Goal: Transaction & Acquisition: Purchase product/service

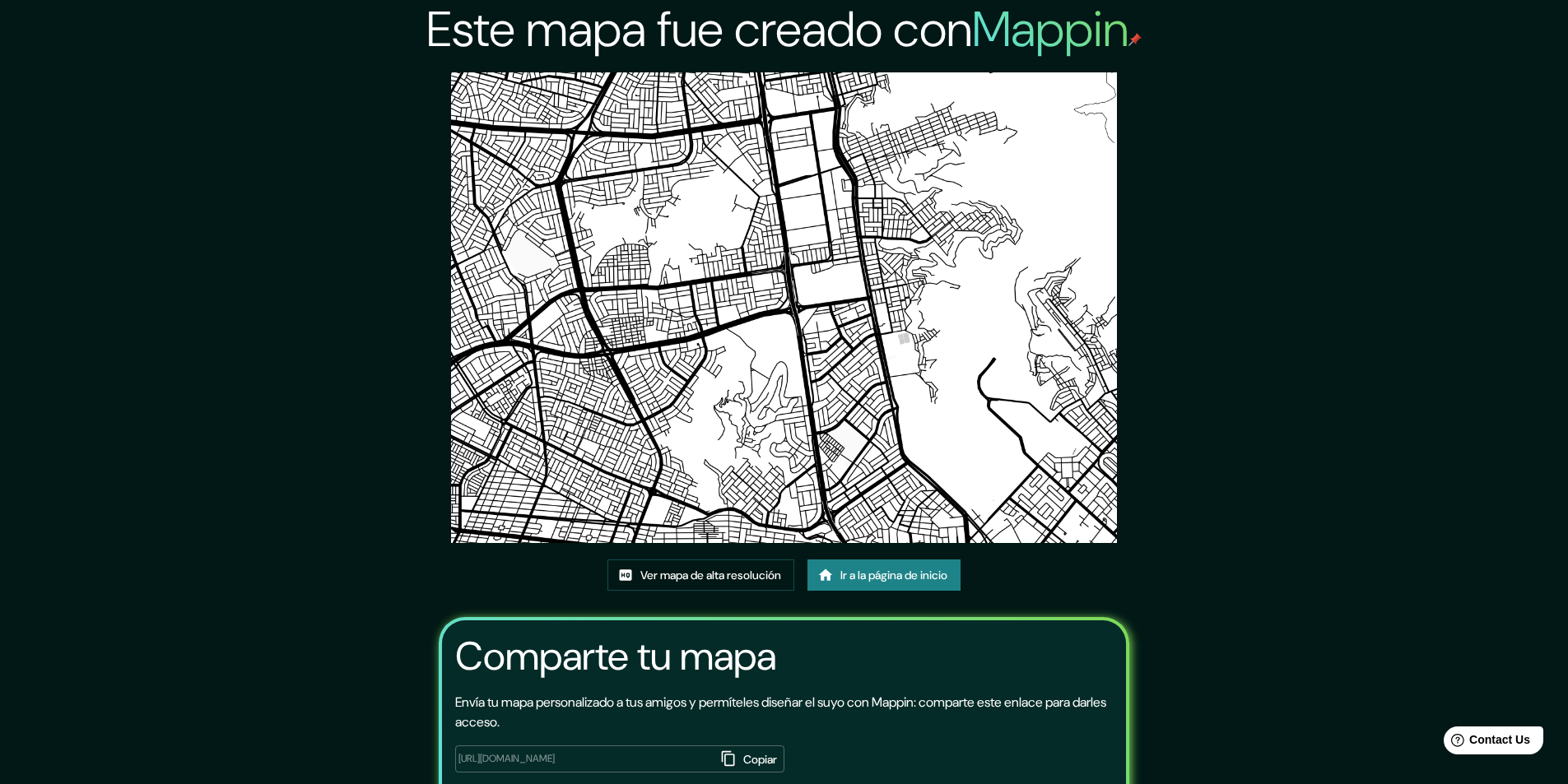
click at [882, 594] on div "Ver mapa de alta resolución Ir a la página de inicio" at bounding box center [784, 581] width 353 height 44
click at [885, 576] on font "Ir a la página de inicio" at bounding box center [894, 575] width 107 height 15
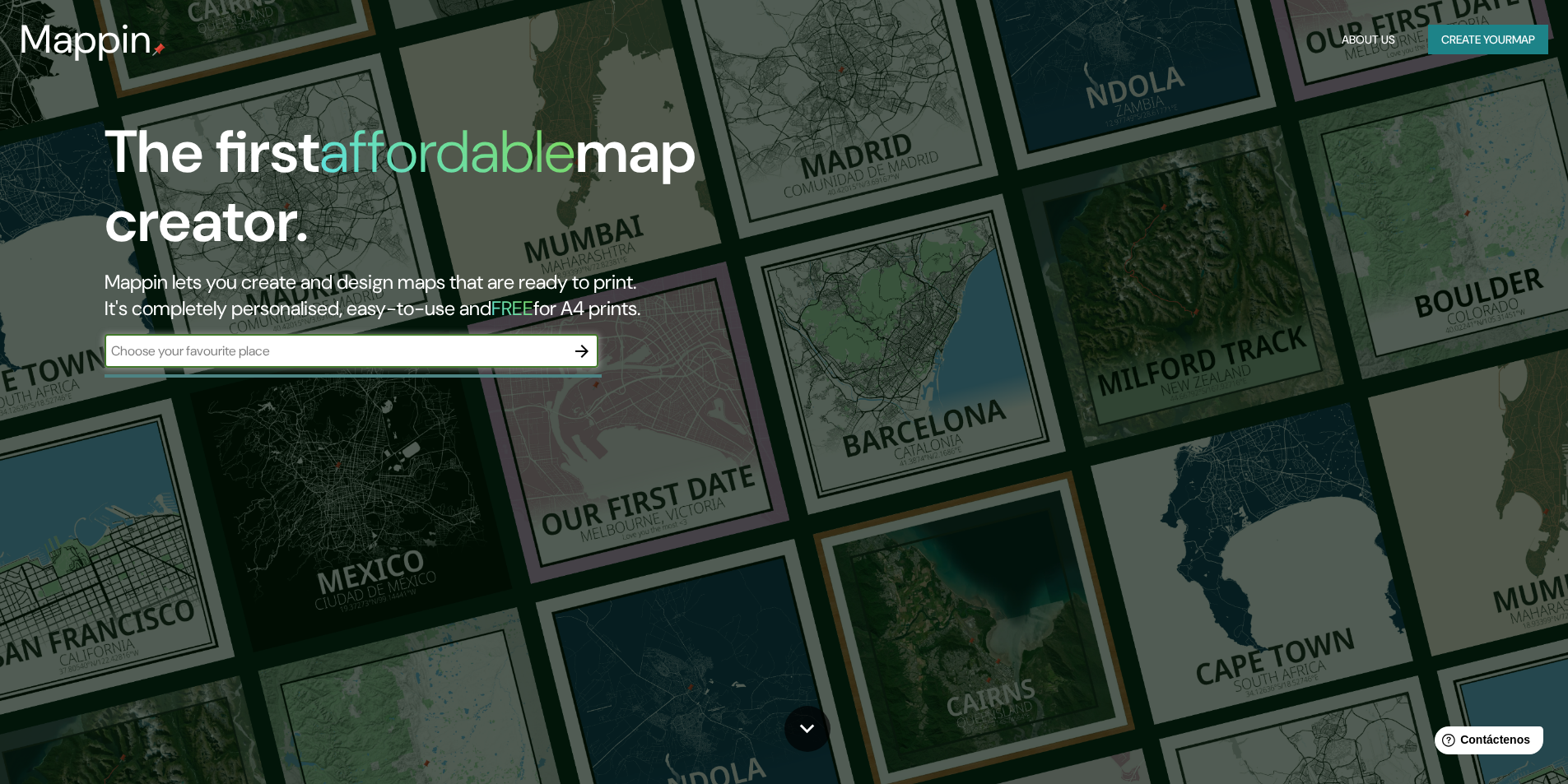
click at [361, 329] on div "The first affordable map creator. Mappin lets you create and design maps that a…" at bounding box center [496, 250] width 940 height 267
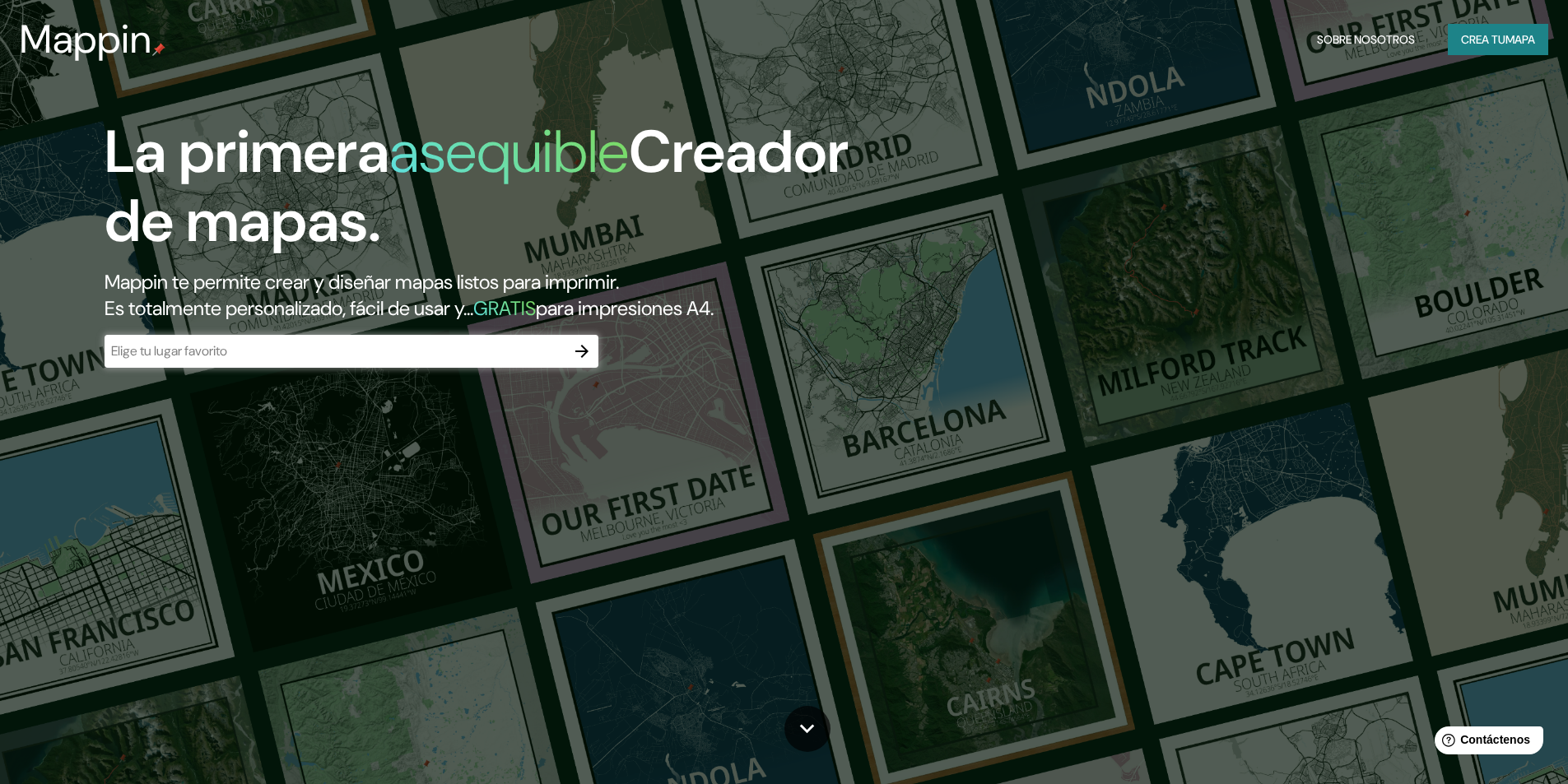
click at [331, 347] on input "text" at bounding box center [335, 350] width 461 height 19
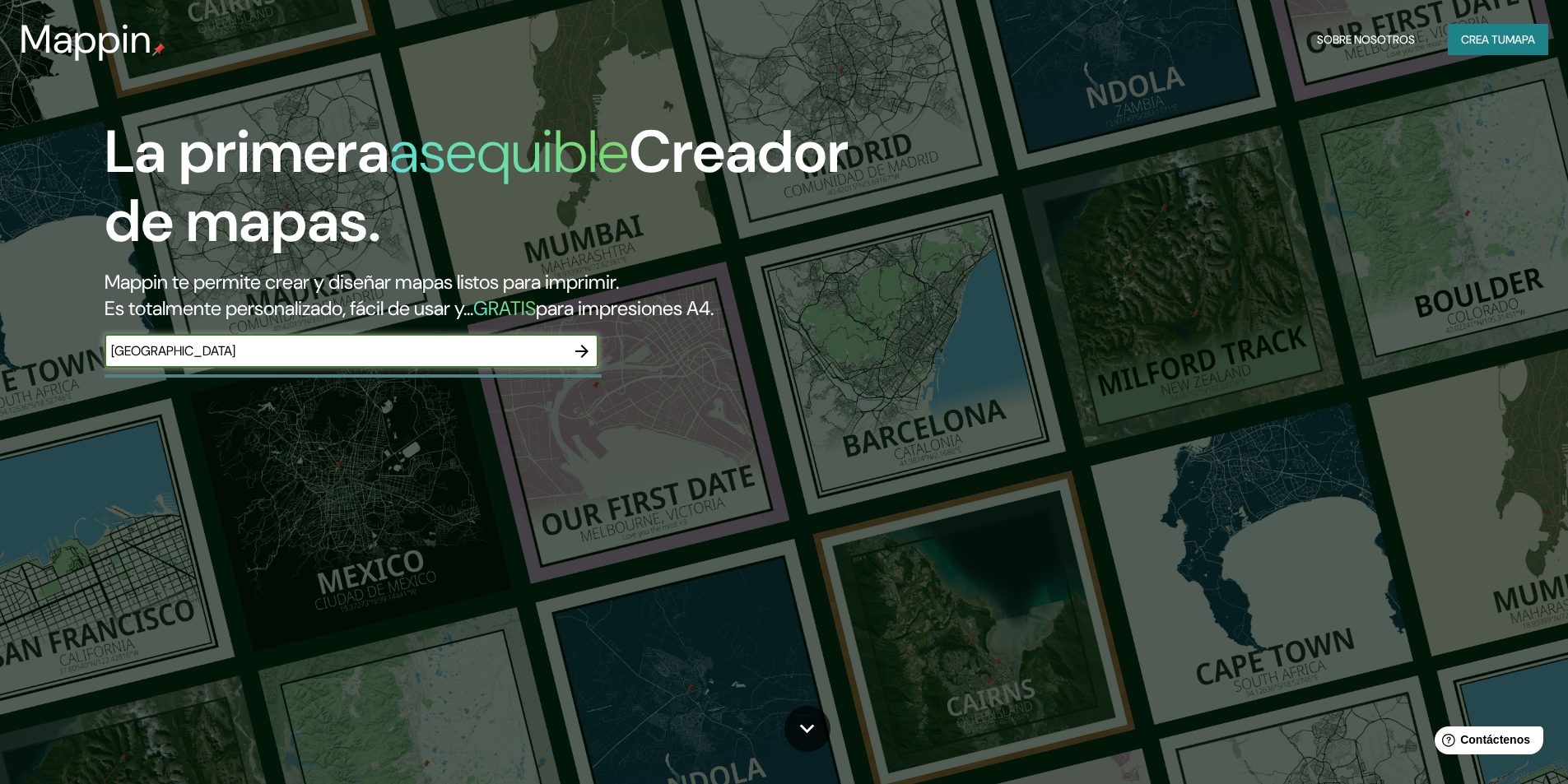
type input "[GEOGRAPHIC_DATA]"
click at [585, 358] on icon "button" at bounding box center [582, 351] width 20 height 20
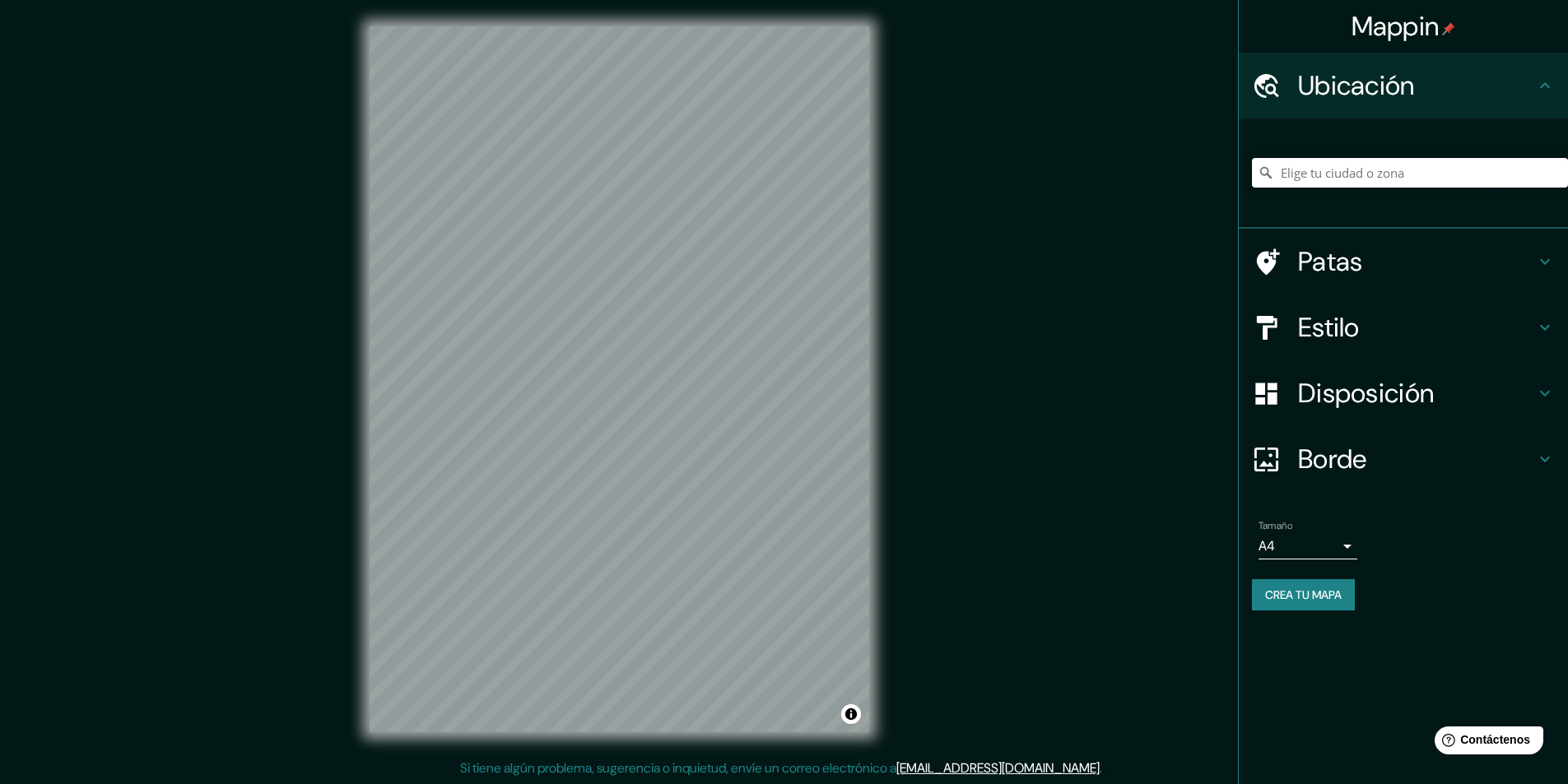
click at [1392, 182] on input "Elige tu ciudad o zona" at bounding box center [1409, 172] width 316 height 29
click at [1423, 187] on div "[GEOGRAPHIC_DATA] [GEOGRAPHIC_DATA] [GEOGRAPHIC_DATA] [GEOGRAPHIC_DATA], [GEOGR…" at bounding box center [1409, 173] width 316 height 83
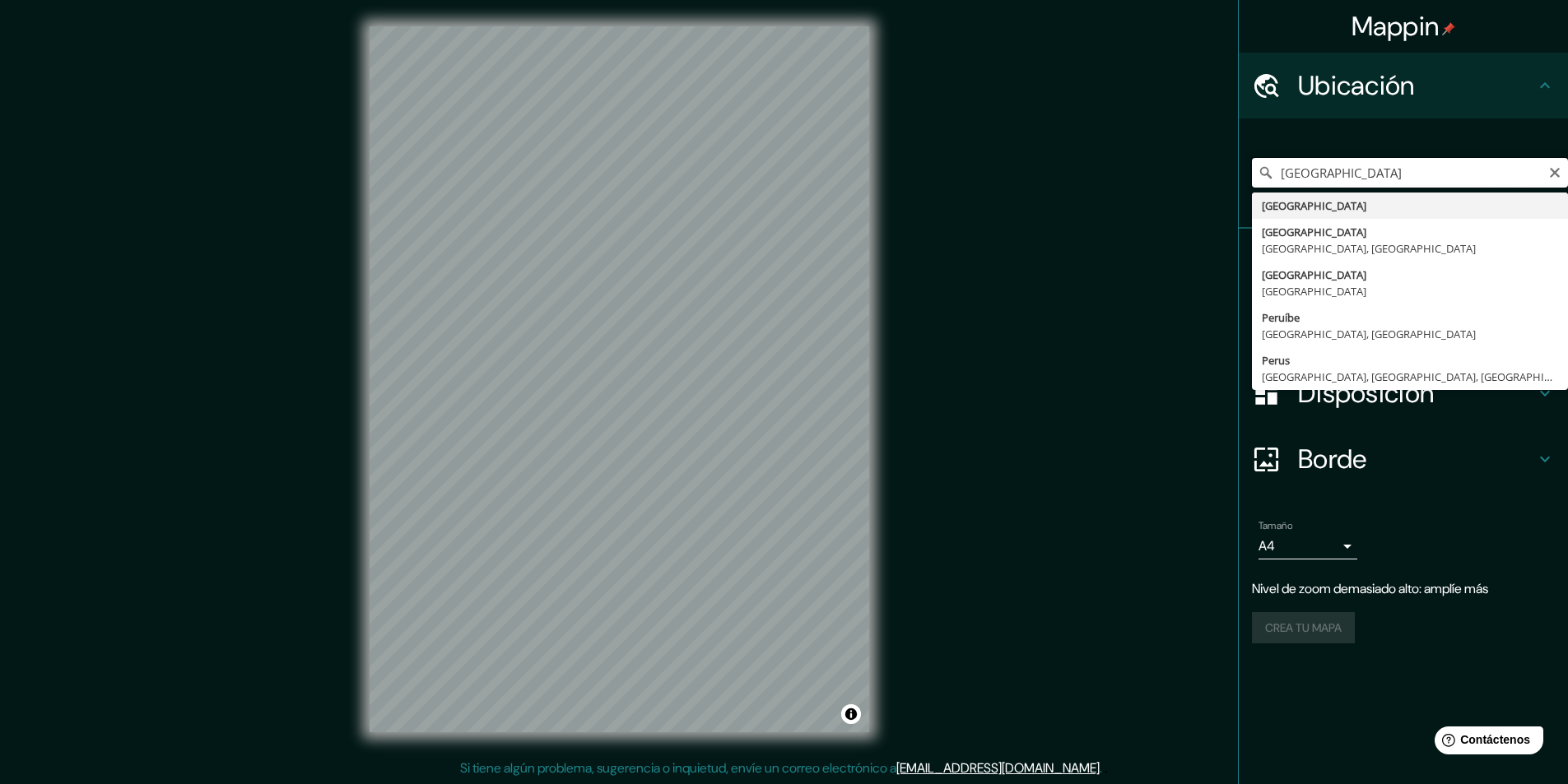
click at [1403, 183] on input "[GEOGRAPHIC_DATA]" at bounding box center [1409, 172] width 316 height 29
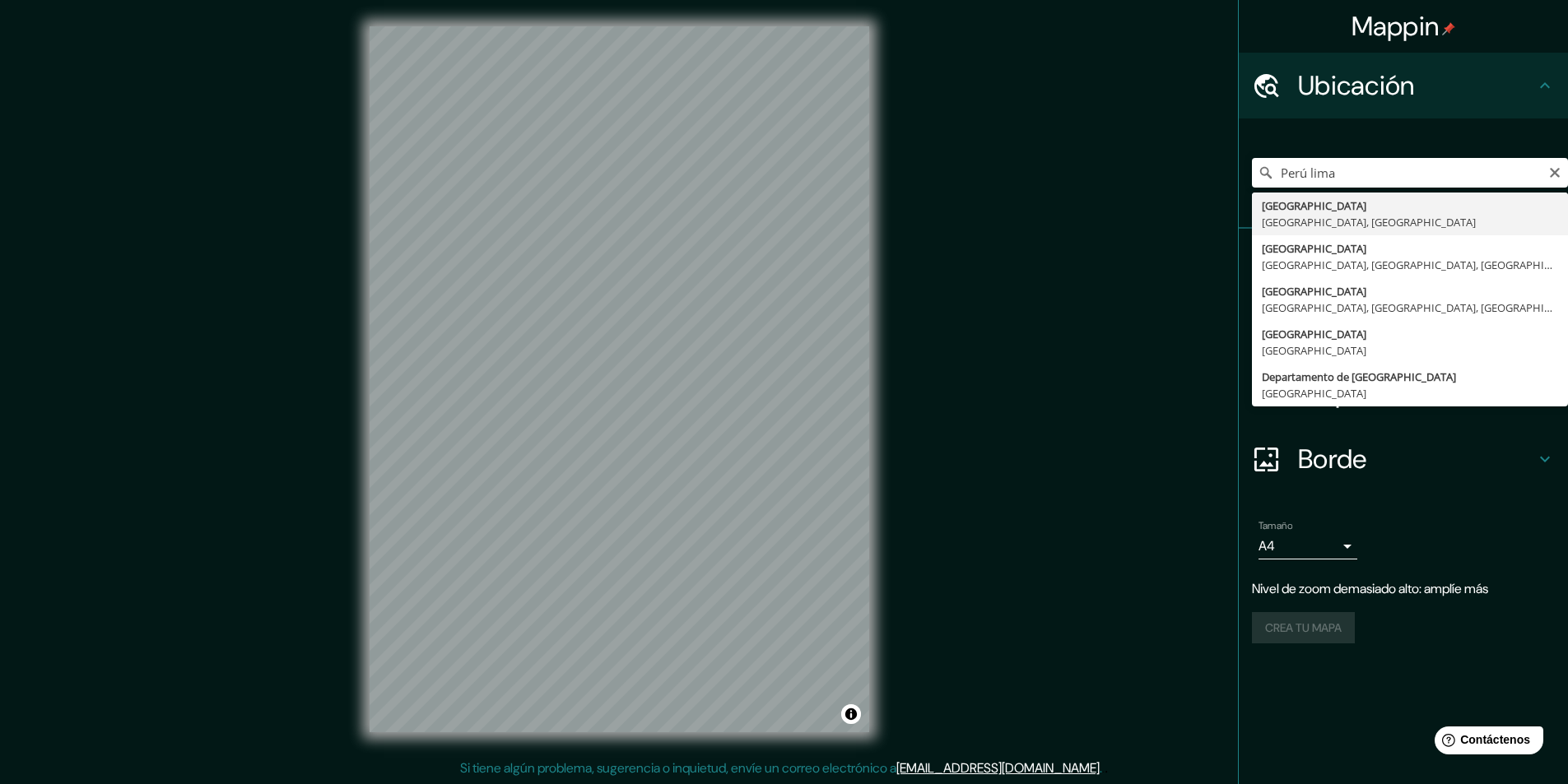
type input "[GEOGRAPHIC_DATA], [GEOGRAPHIC_DATA], [GEOGRAPHIC_DATA]"
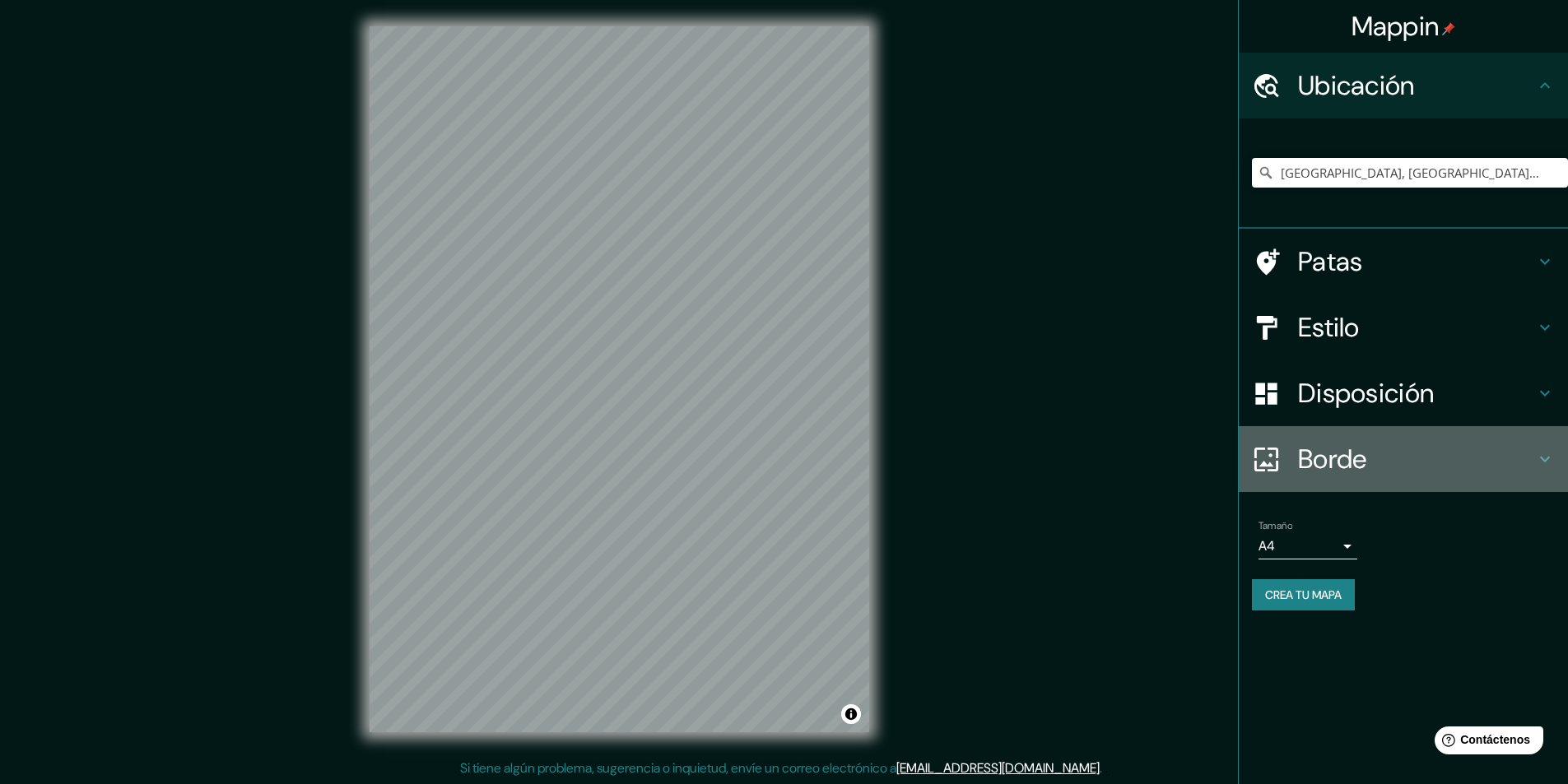
click at [1360, 467] on font "Borde" at bounding box center [1331, 459] width 69 height 35
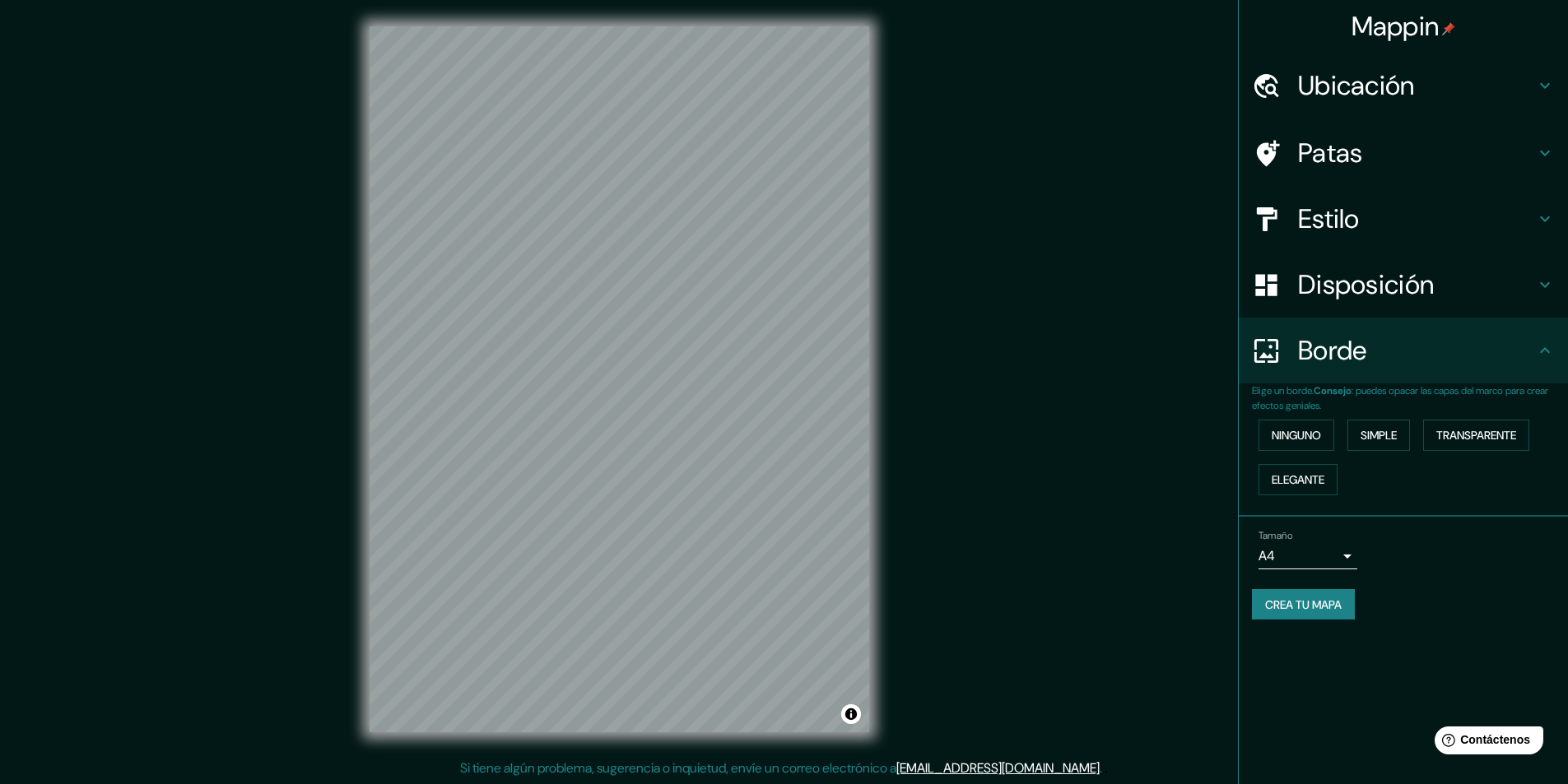
click at [1384, 291] on font "Disposición" at bounding box center [1365, 284] width 136 height 35
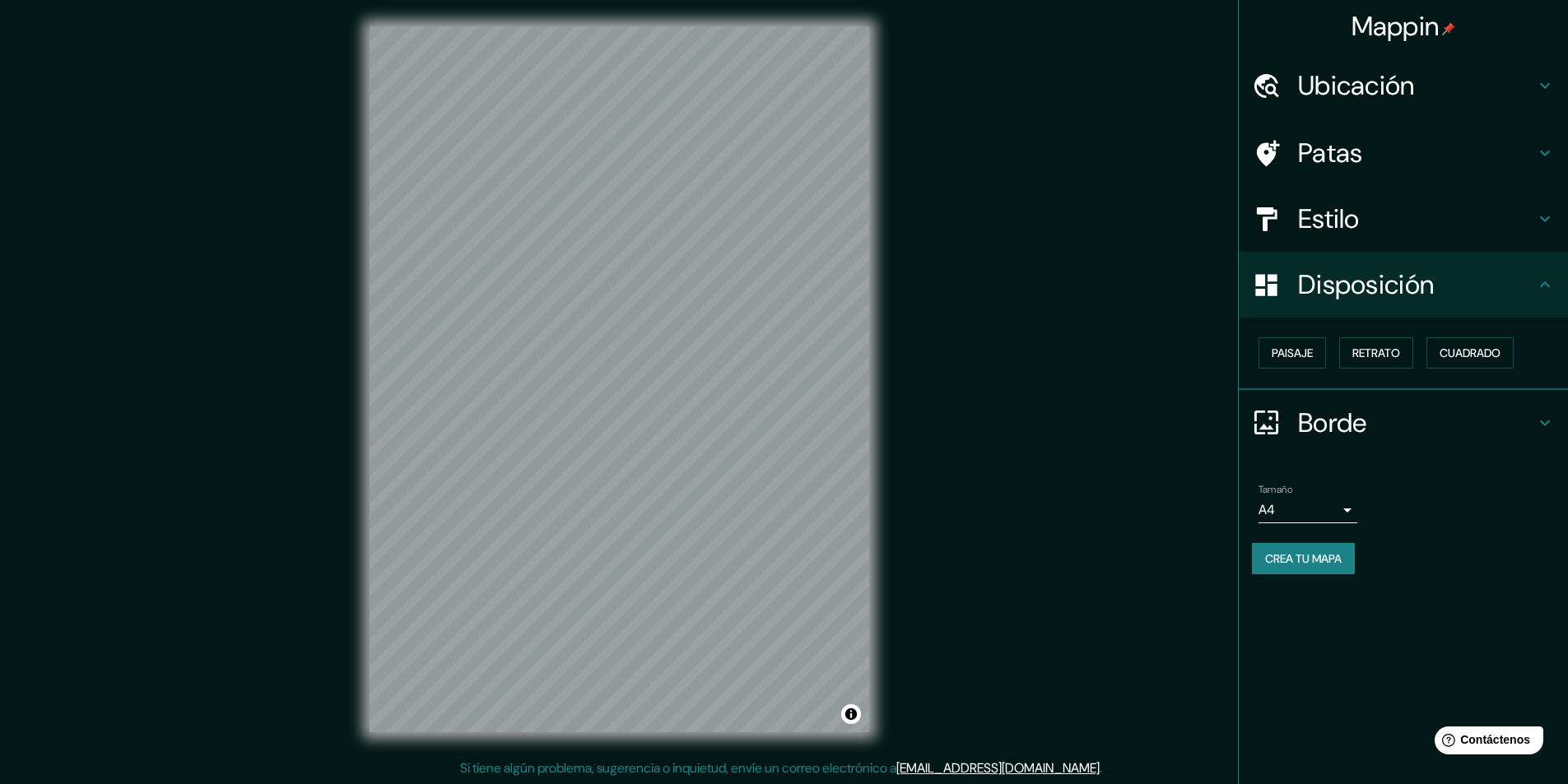
drag, startPoint x: 1376, startPoint y: 355, endPoint x: 1493, endPoint y: 326, distance: 120.5
click at [1489, 327] on div "Paisaje Retrato Cuadrado" at bounding box center [1403, 353] width 329 height 72
click at [1295, 350] on font "Paisaje" at bounding box center [1292, 353] width 41 height 15
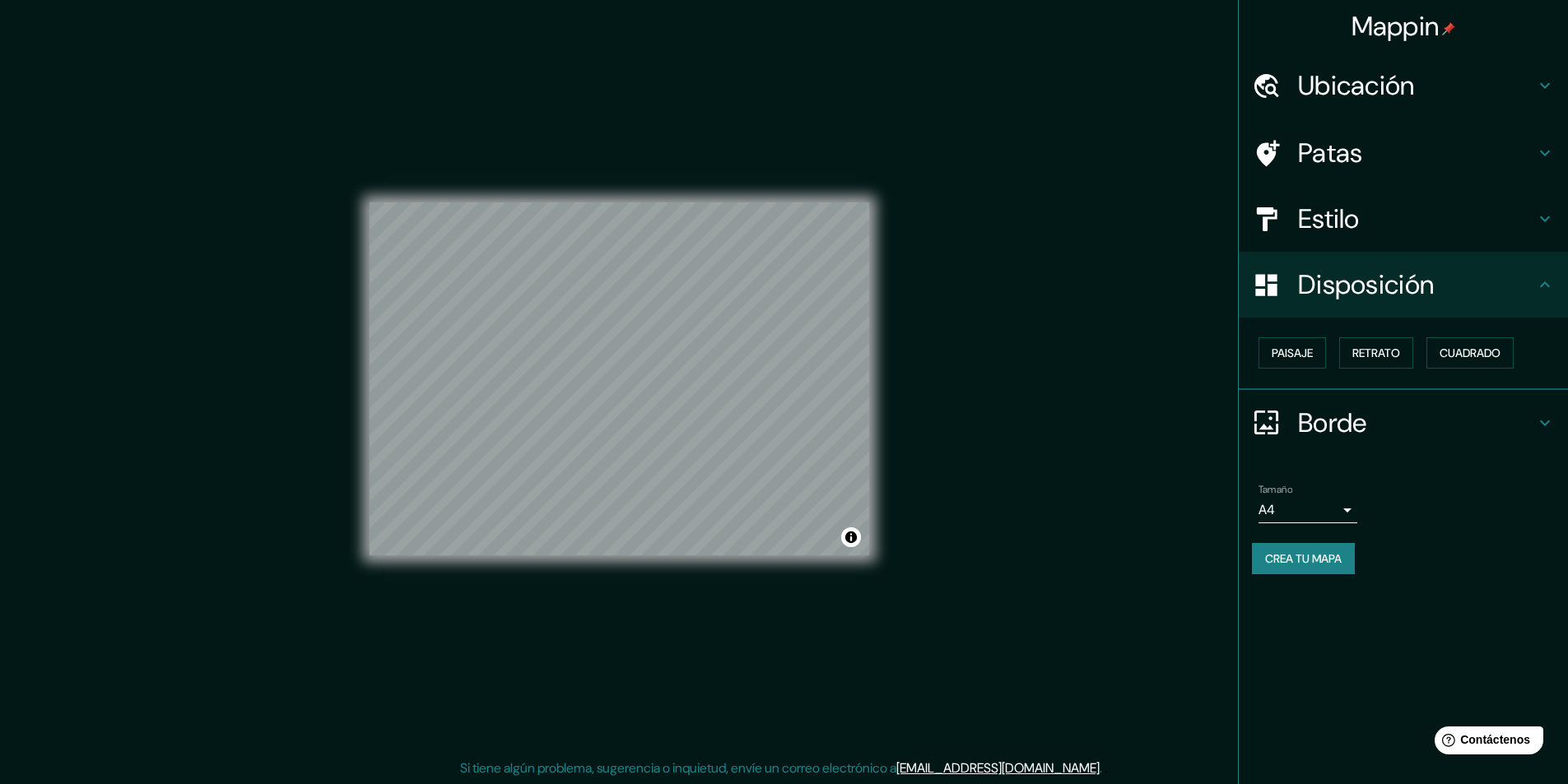
click at [1353, 242] on div "Estilo" at bounding box center [1403, 219] width 329 height 66
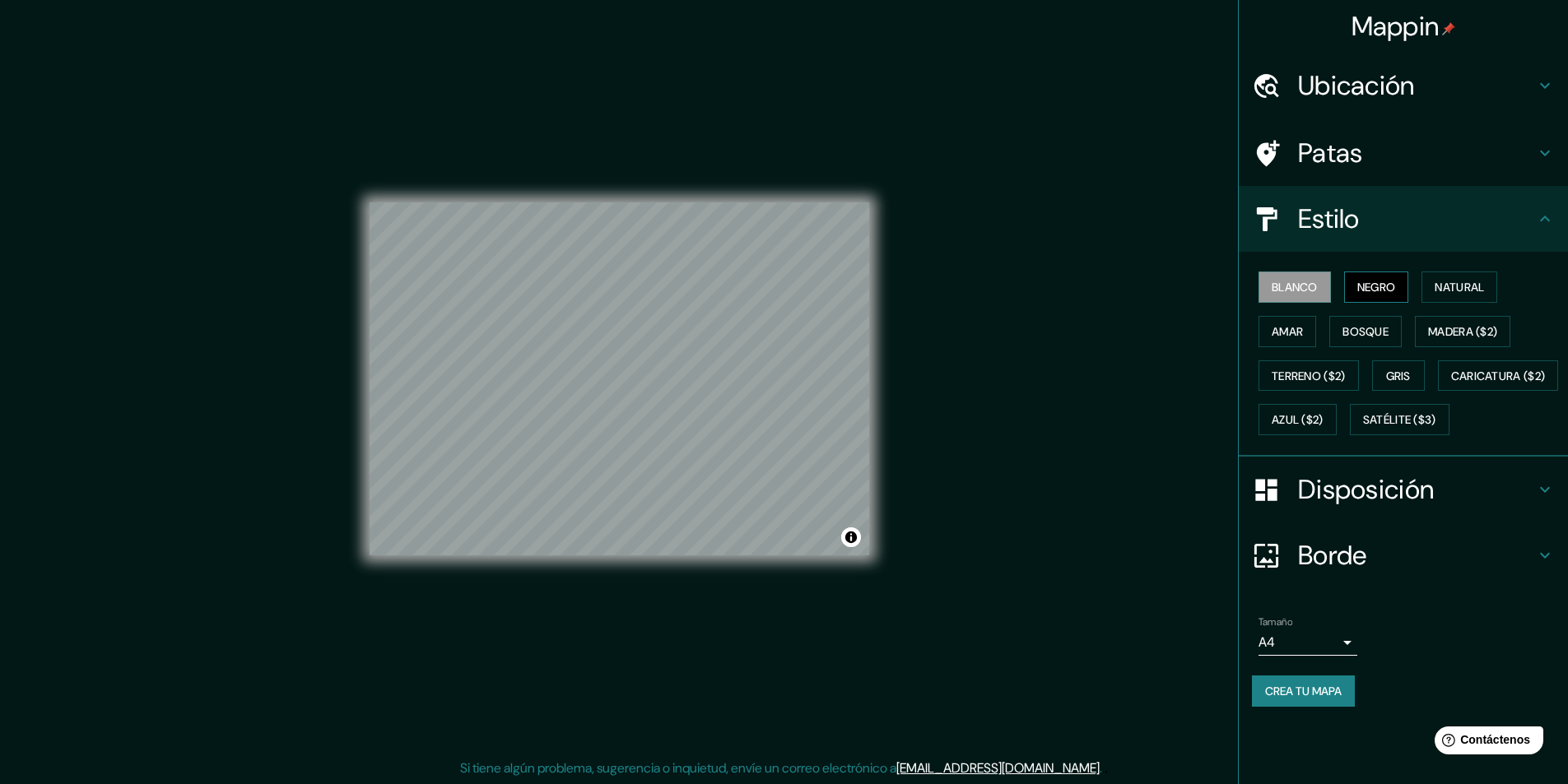
click at [1384, 289] on font "Negro" at bounding box center [1376, 287] width 39 height 15
click at [1441, 279] on font "Natural" at bounding box center [1459, 286] width 50 height 21
click at [1317, 378] on font "Terreno ($2)" at bounding box center [1308, 376] width 74 height 15
click at [1386, 369] on button "Gris" at bounding box center [1397, 376] width 52 height 31
click at [1308, 291] on font "Blanco" at bounding box center [1295, 287] width 46 height 15
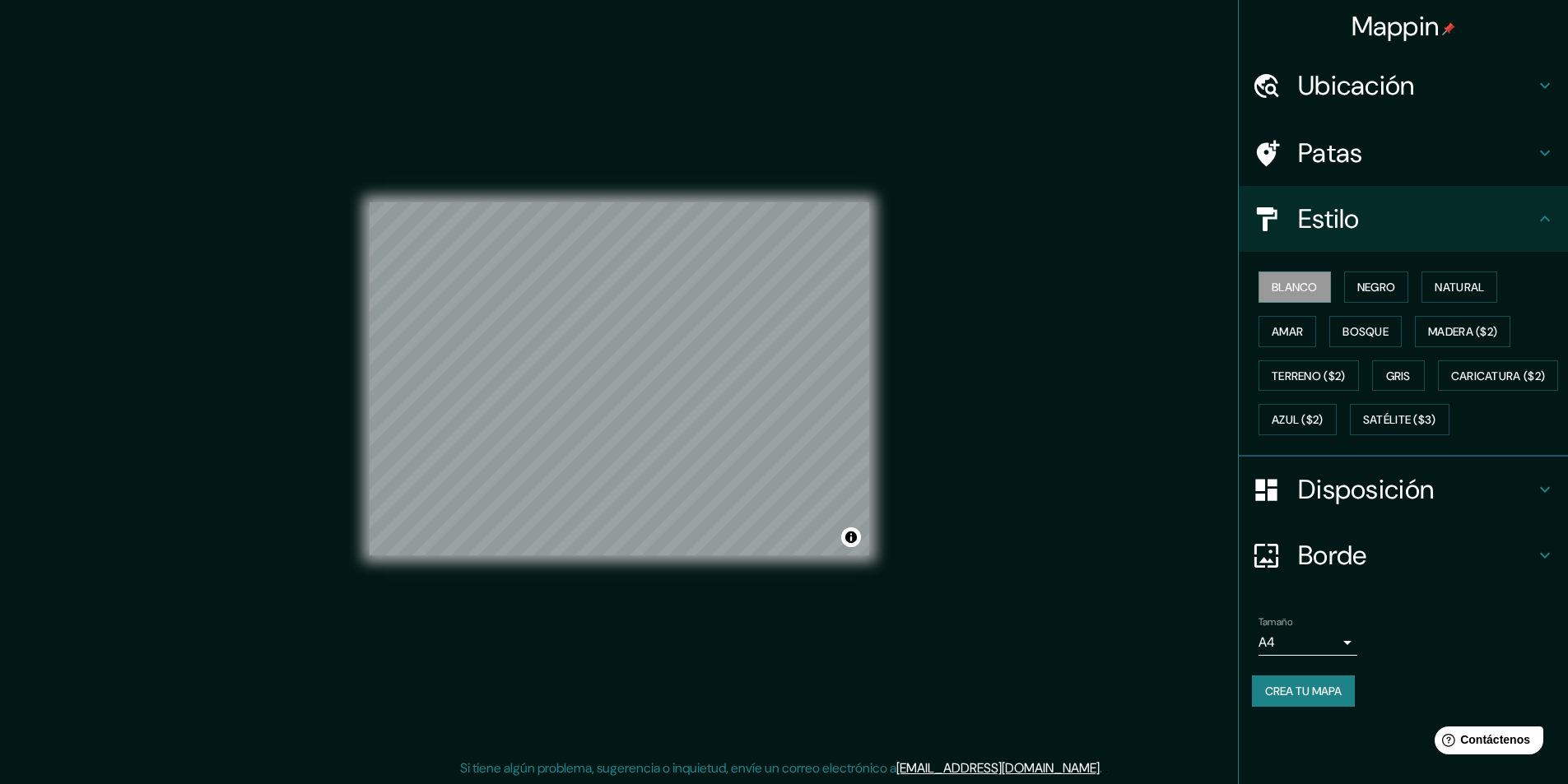
click at [1440, 168] on h4 "Patas" at bounding box center [1416, 153] width 237 height 33
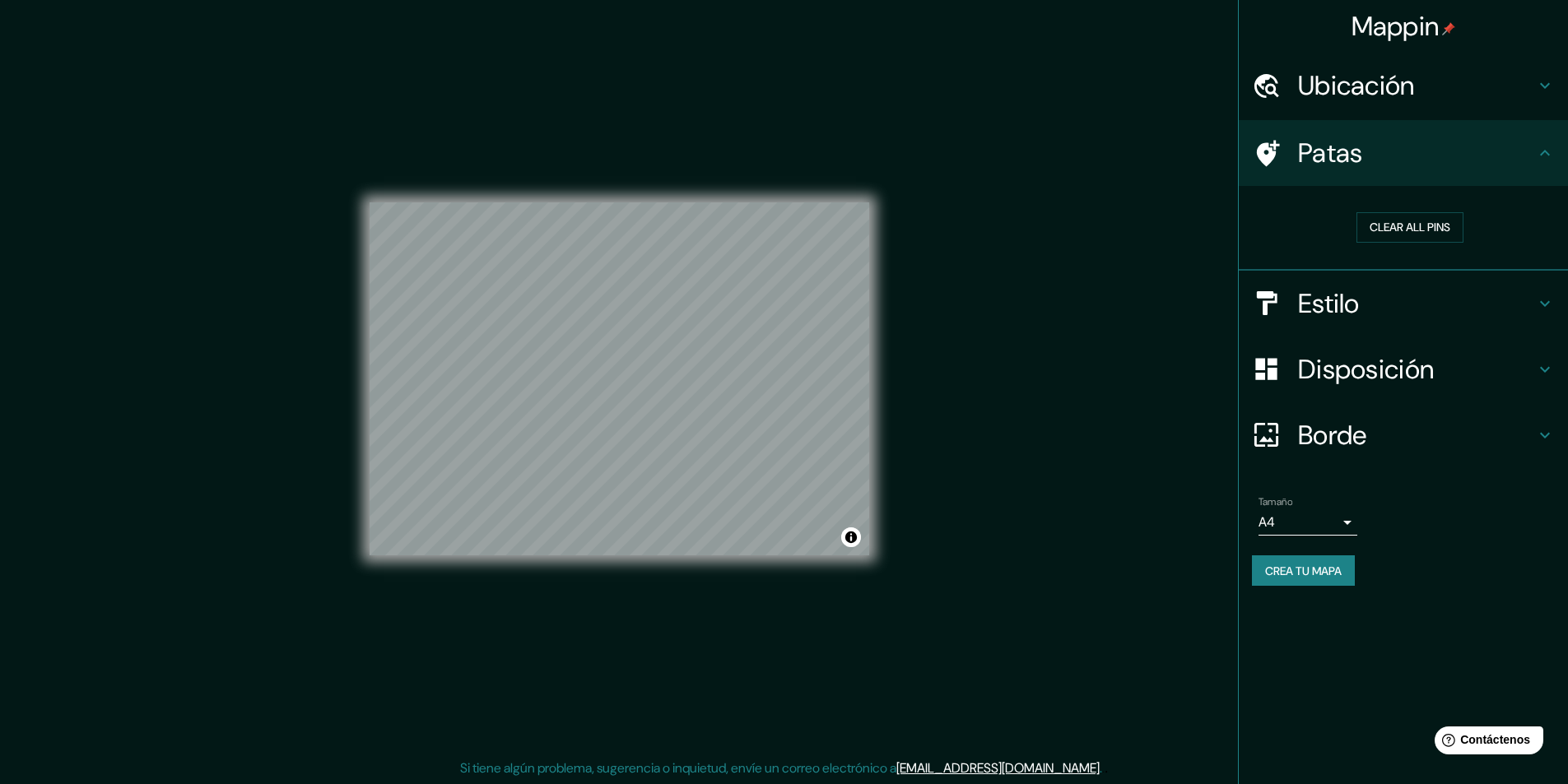
click at [1437, 100] on h4 "Ubicación" at bounding box center [1416, 85] width 237 height 33
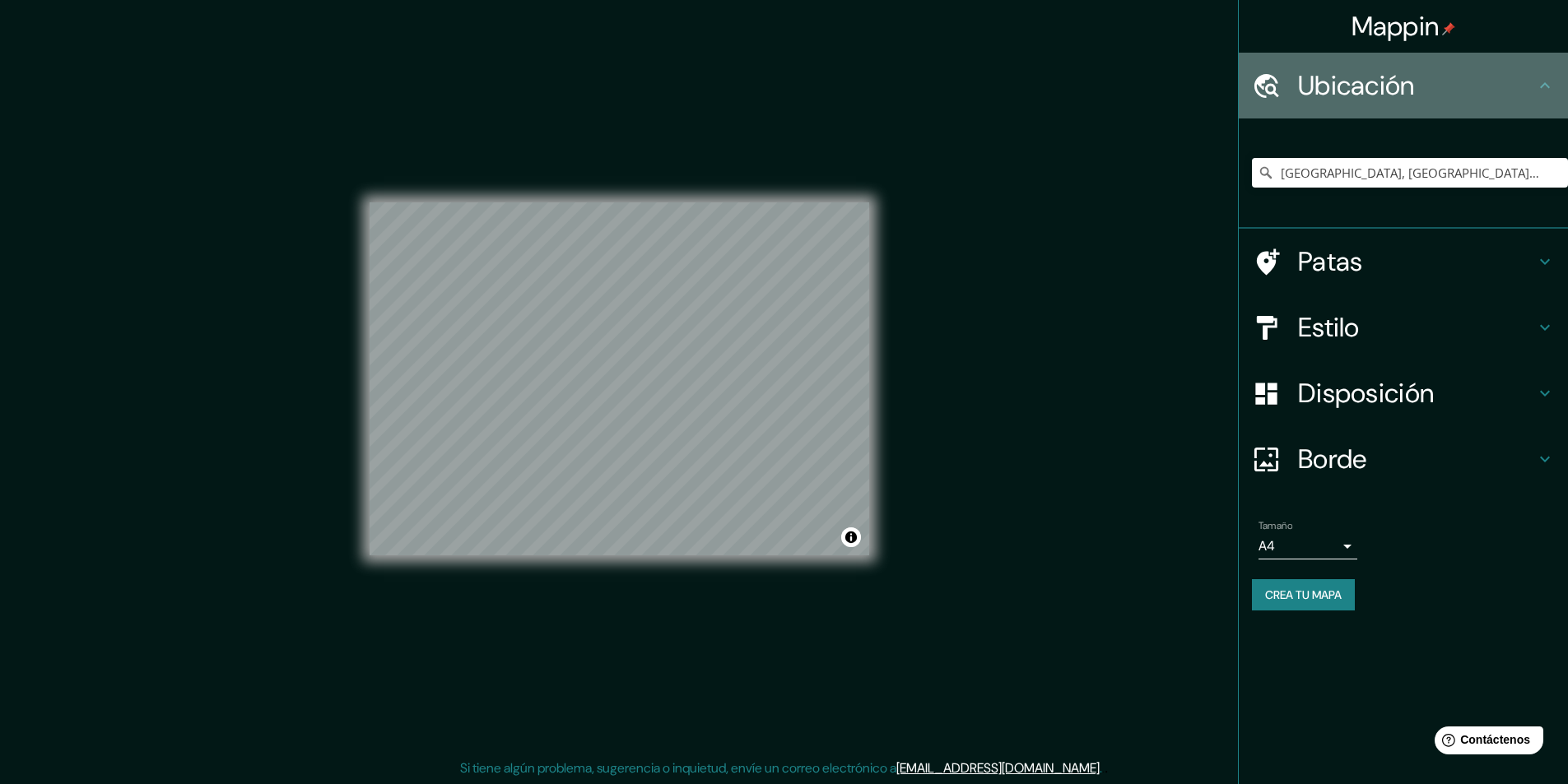
click at [1435, 100] on h4 "Ubicación" at bounding box center [1416, 85] width 237 height 33
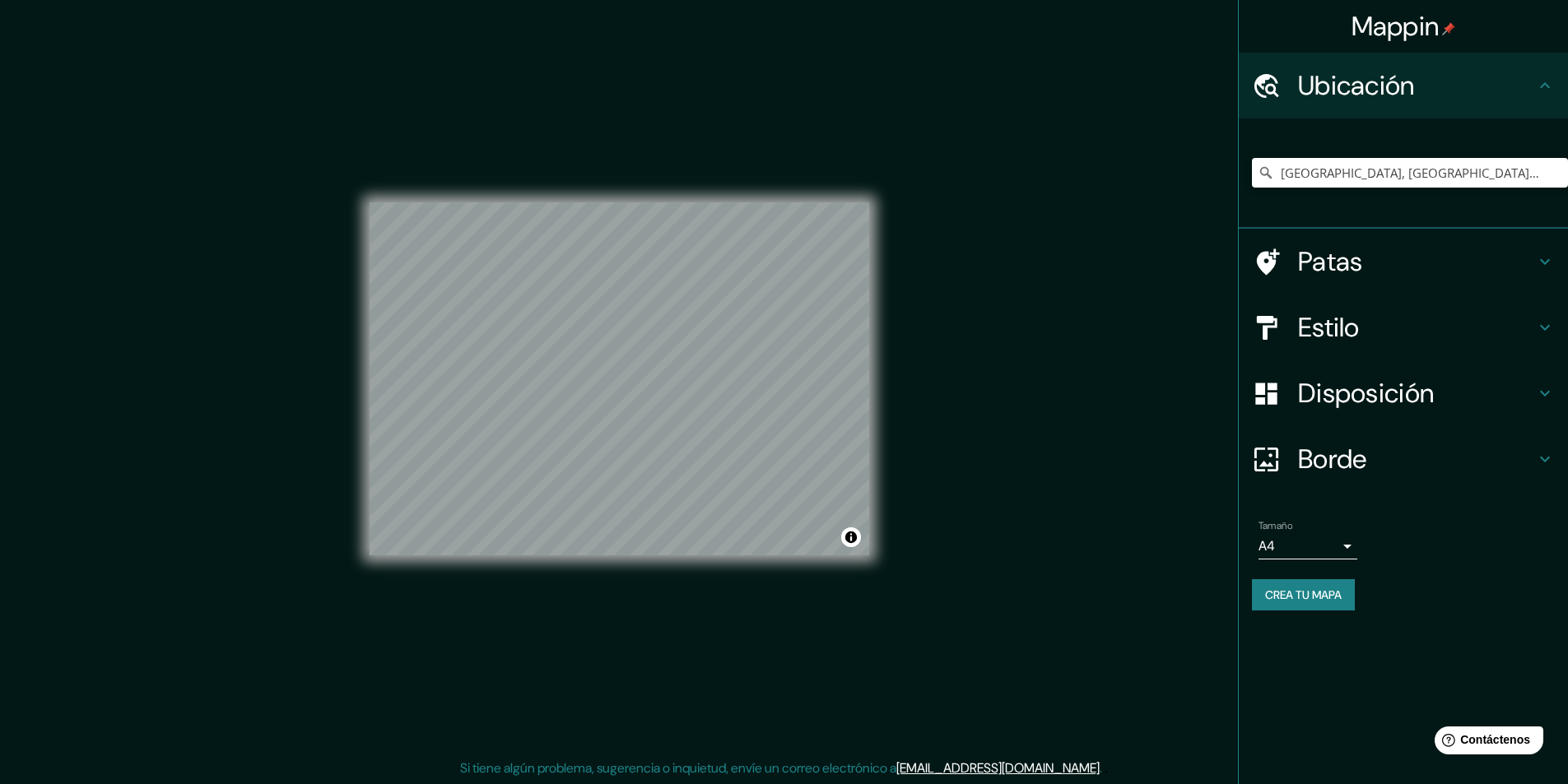
click at [1321, 439] on div "Borde" at bounding box center [1403, 459] width 329 height 66
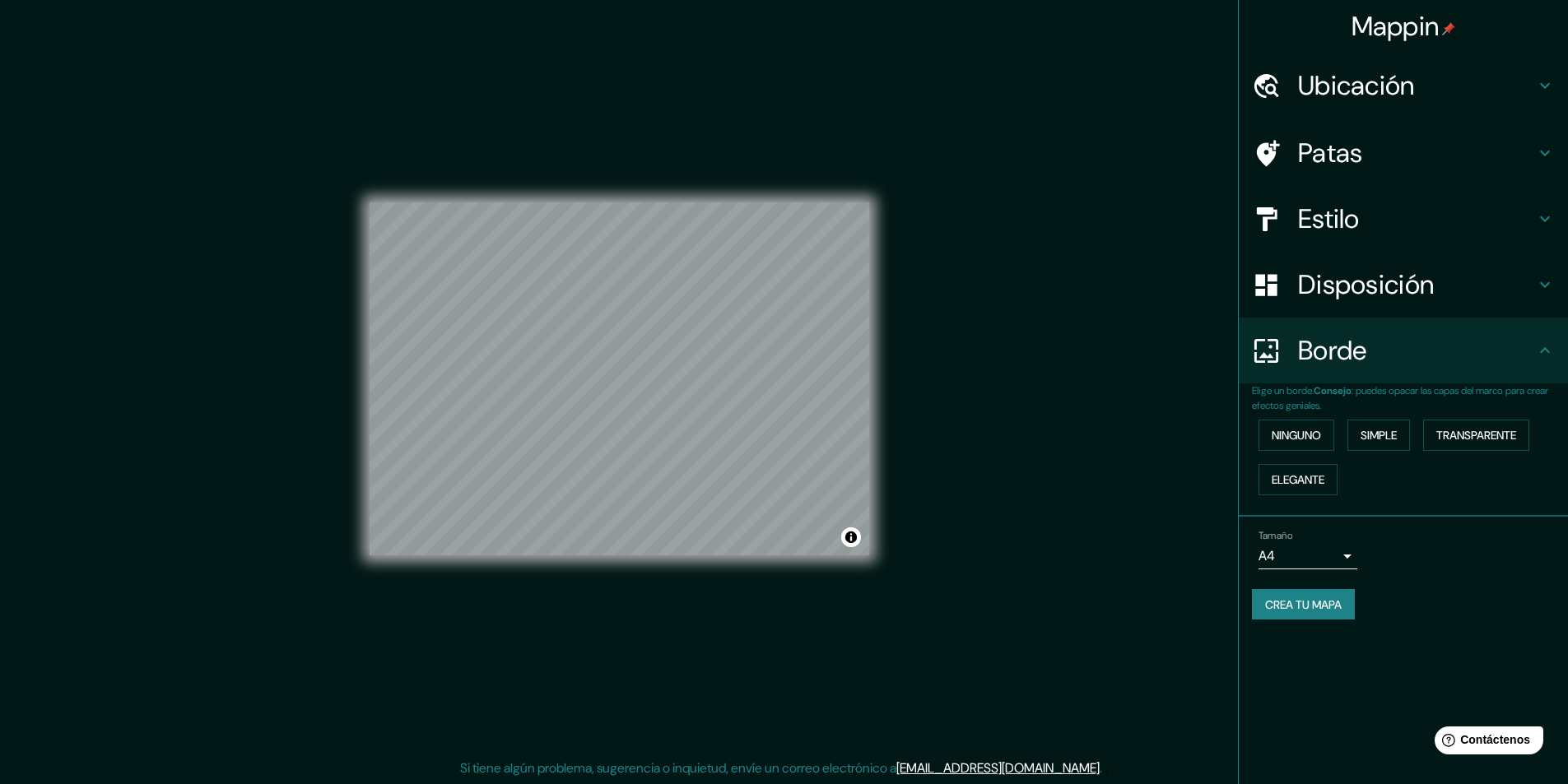
click at [1391, 220] on h4 "Estilo" at bounding box center [1416, 219] width 237 height 33
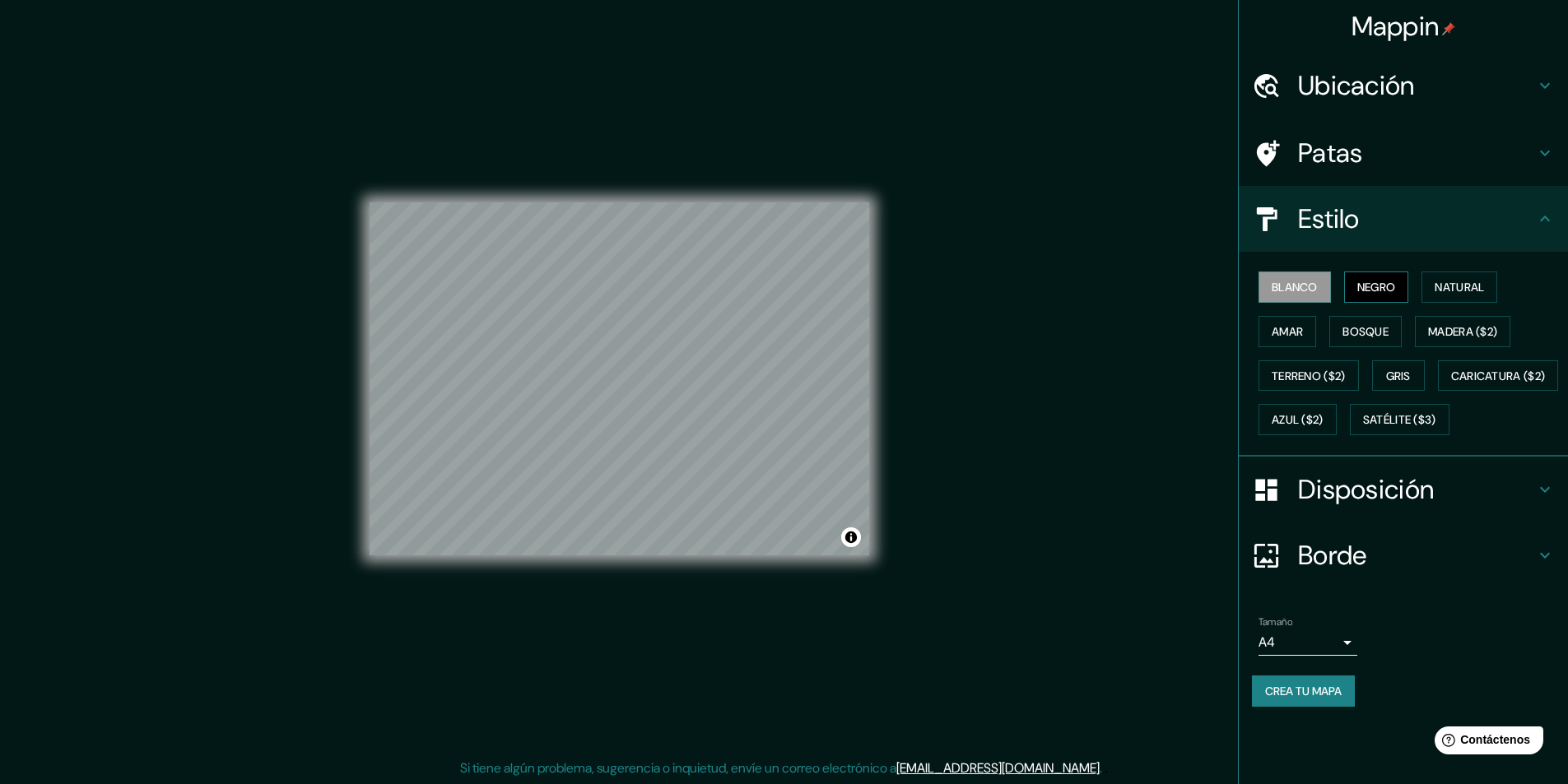
click at [1373, 281] on font "Negro" at bounding box center [1376, 287] width 39 height 15
click at [1457, 283] on font "Natural" at bounding box center [1459, 287] width 50 height 15
click at [1256, 340] on div "Blanco Negro Natural Amar Bosque Madera ($2) Terreno ($2) Gris Caricatura ($2) …" at bounding box center [1409, 353] width 316 height 177
click at [1329, 331] on div "Blanco Negro Natural Amar Bosque Madera ($2) Terreno ($2) Gris Caricatura ($2) …" at bounding box center [1409, 353] width 316 height 177
click at [1283, 338] on font "Amar" at bounding box center [1287, 331] width 31 height 15
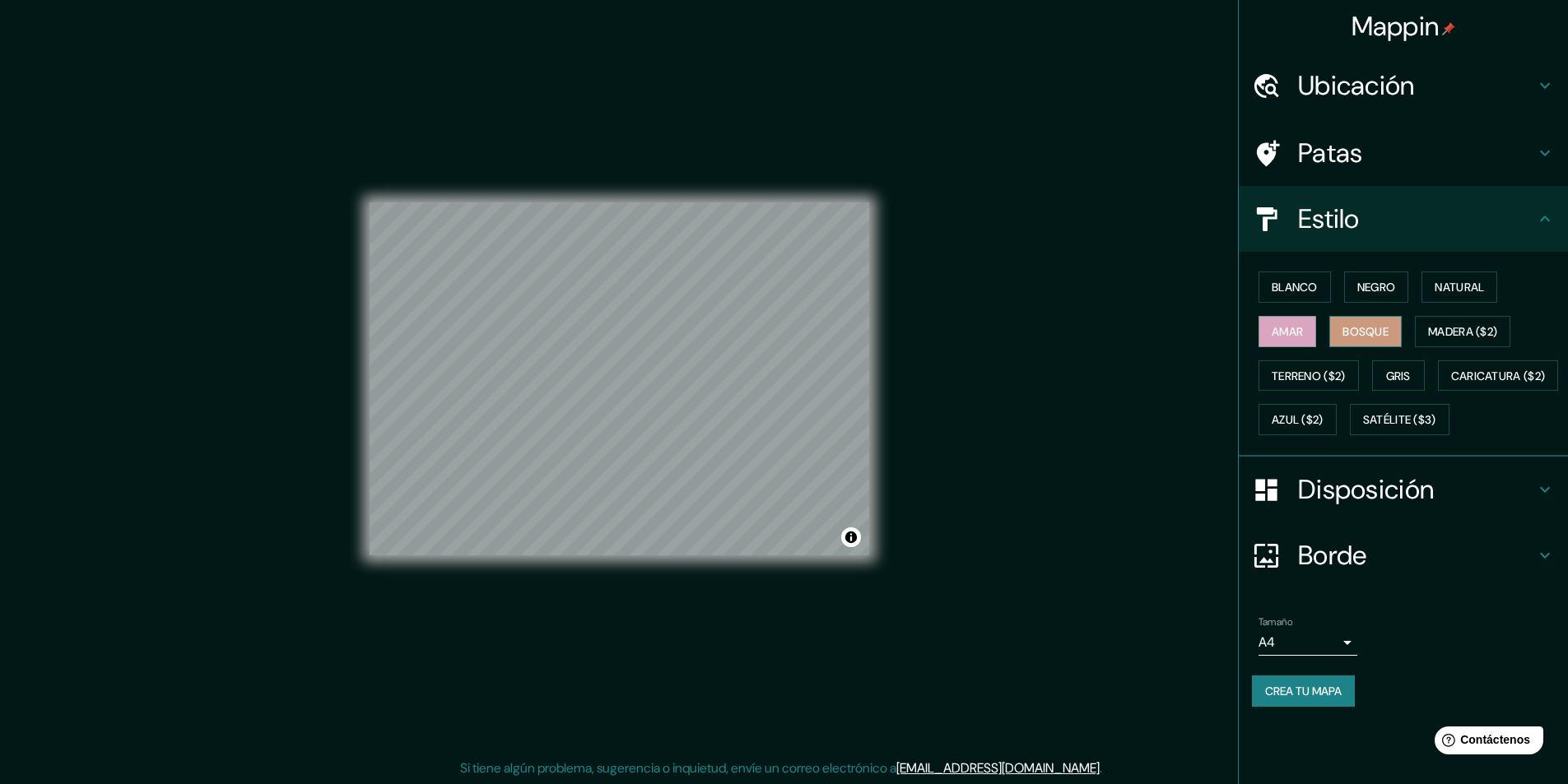
click at [1388, 330] on font "Bosque" at bounding box center [1365, 331] width 46 height 15
click at [1314, 281] on font "Blanco" at bounding box center [1295, 287] width 46 height 15
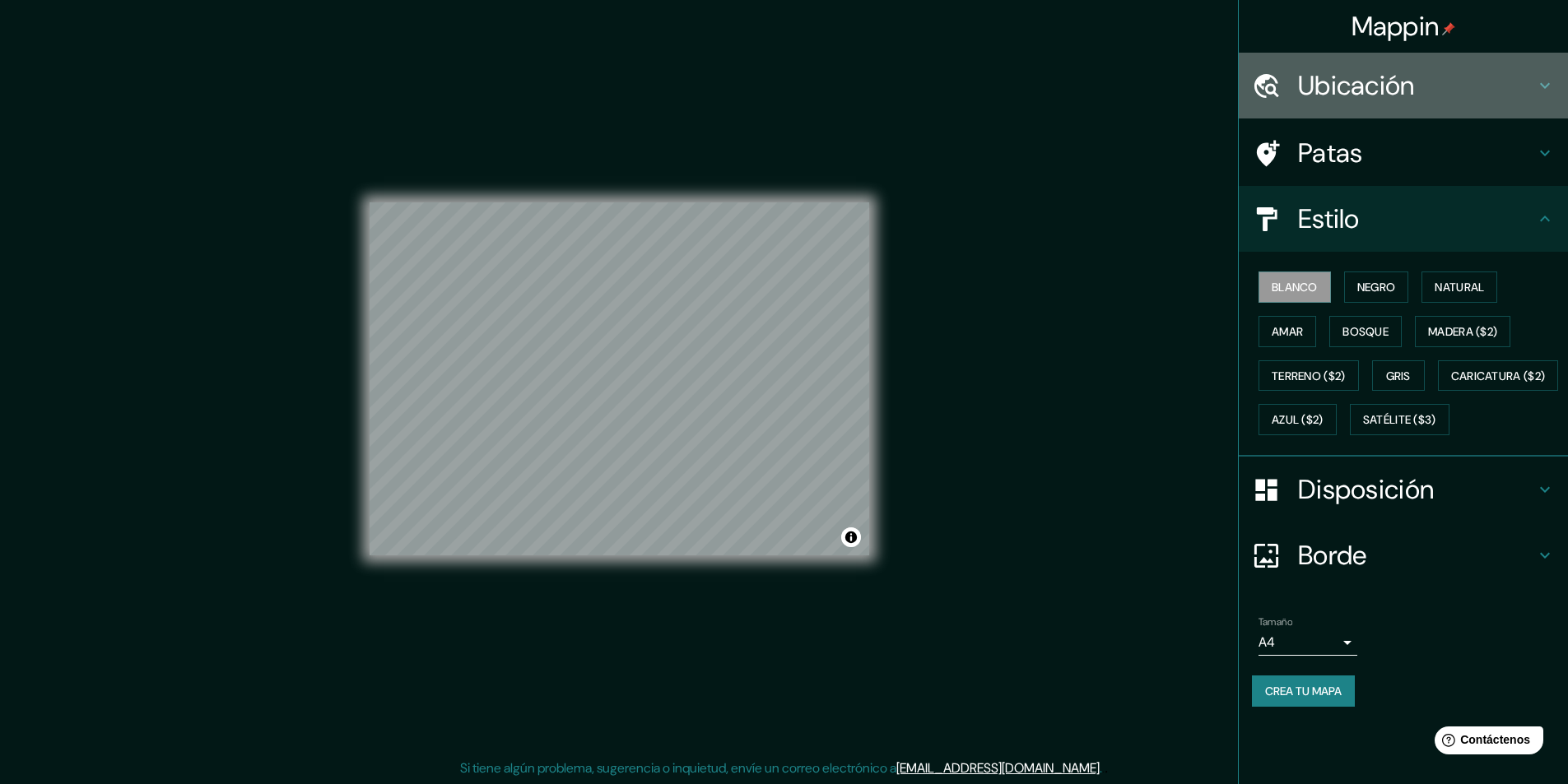
click at [1429, 94] on h4 "Ubicación" at bounding box center [1416, 85] width 237 height 33
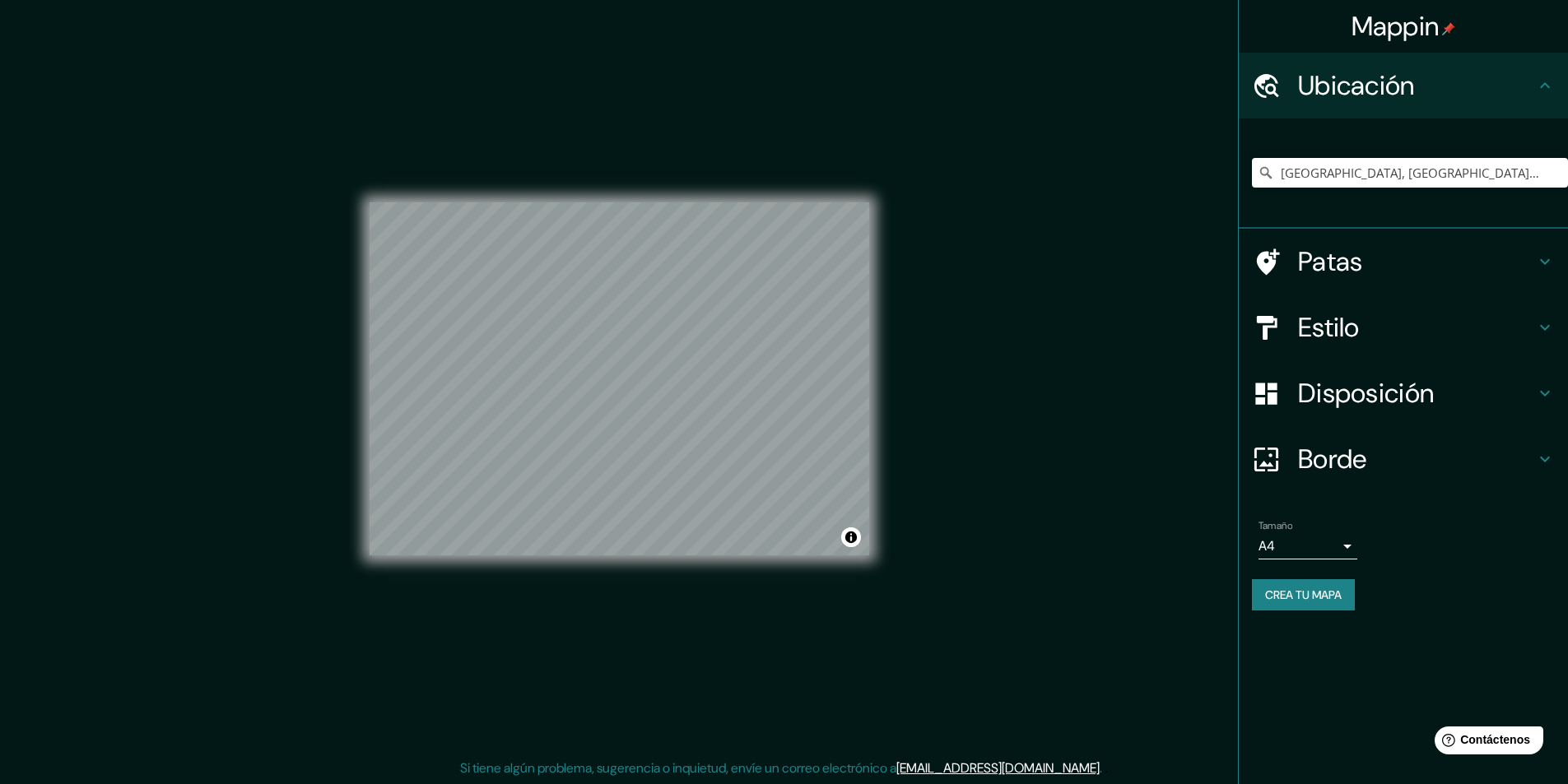
click at [1420, 92] on h4 "Ubicación" at bounding box center [1416, 85] width 237 height 33
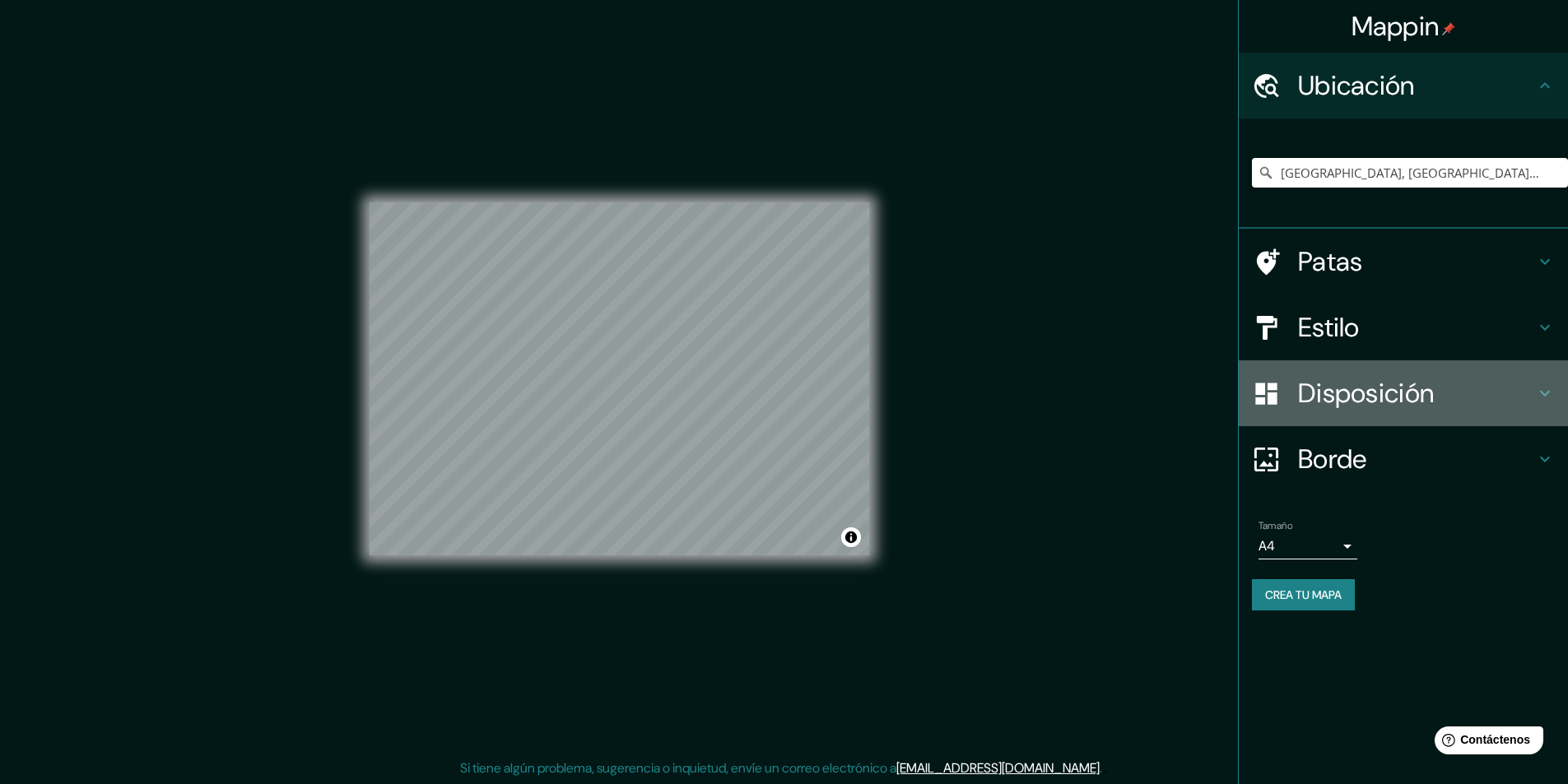
click at [1380, 411] on div "Disposición" at bounding box center [1403, 393] width 329 height 66
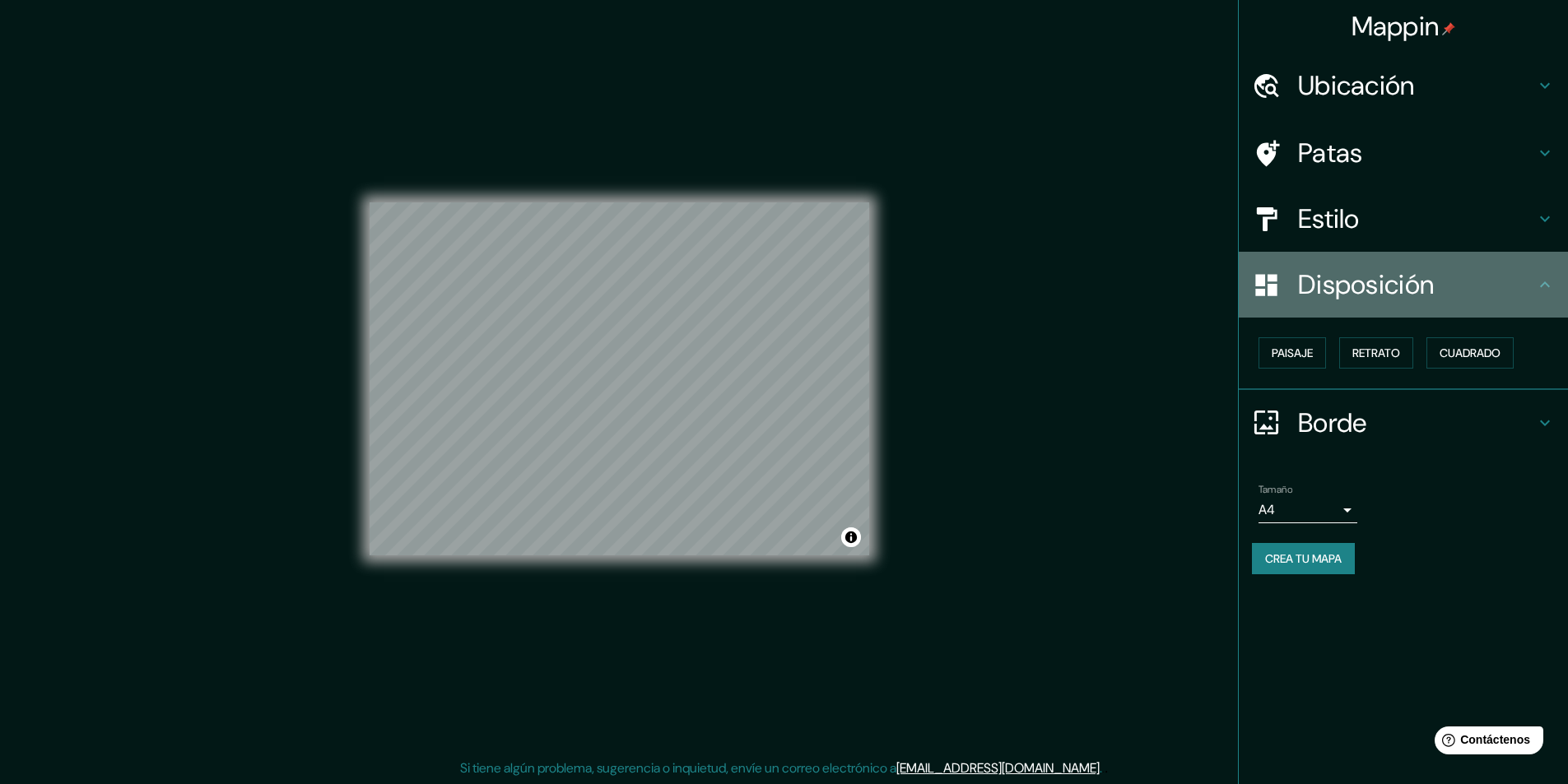
click at [1437, 294] on h4 "Disposición" at bounding box center [1416, 284] width 237 height 33
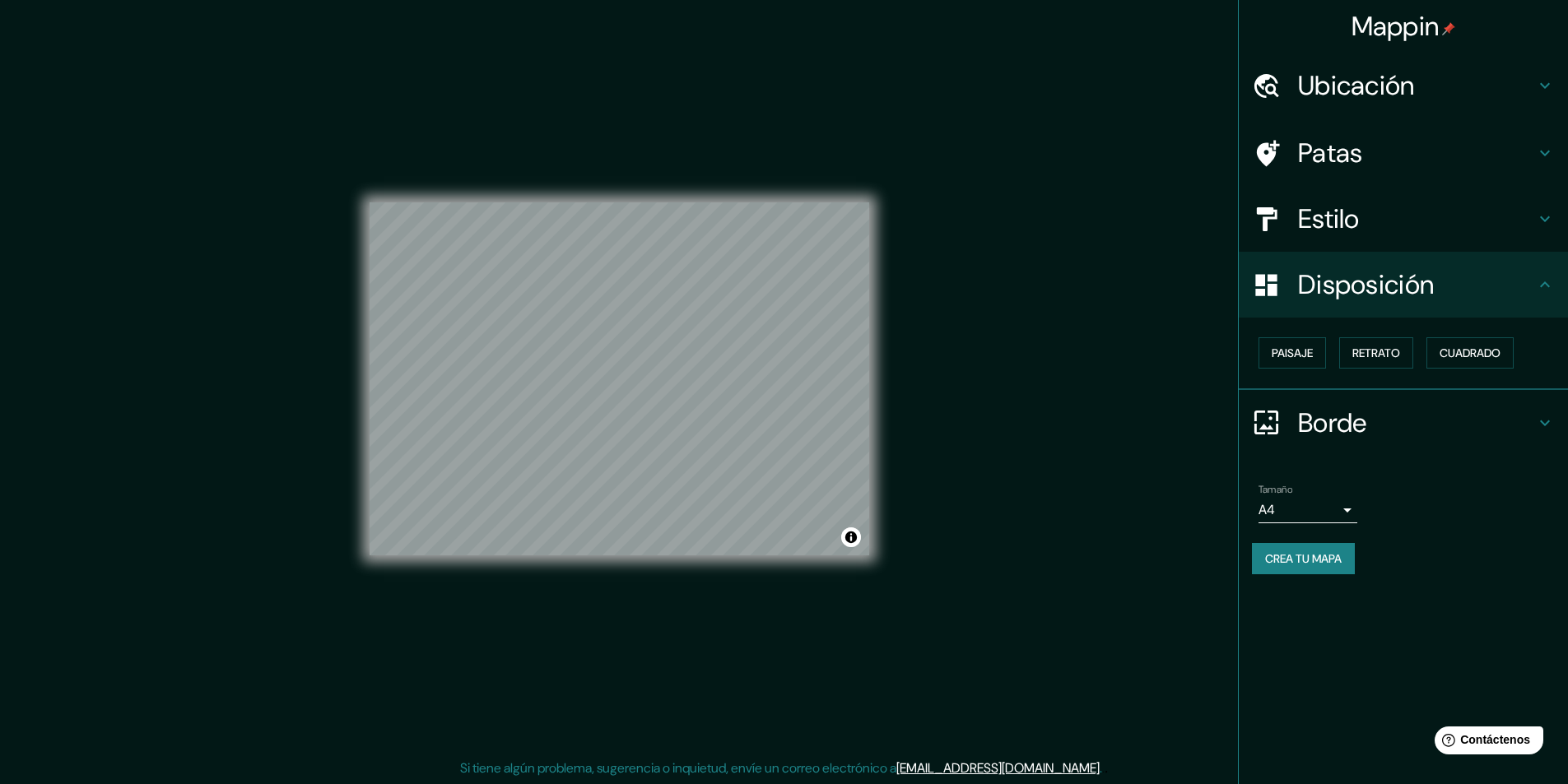
click at [1464, 409] on h4 "Borde" at bounding box center [1416, 423] width 237 height 33
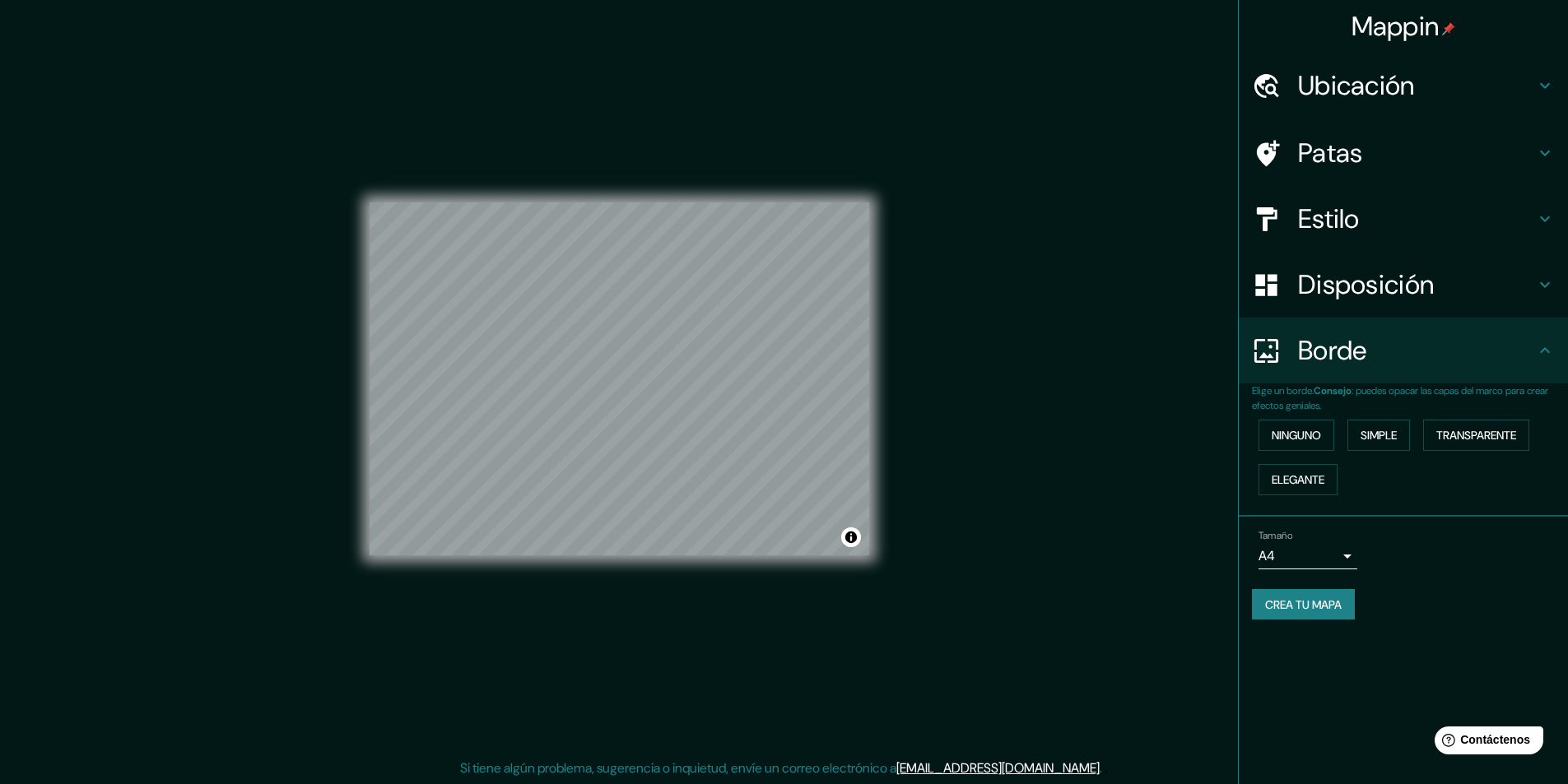
click at [1471, 227] on h4 "Estilo" at bounding box center [1416, 219] width 237 height 33
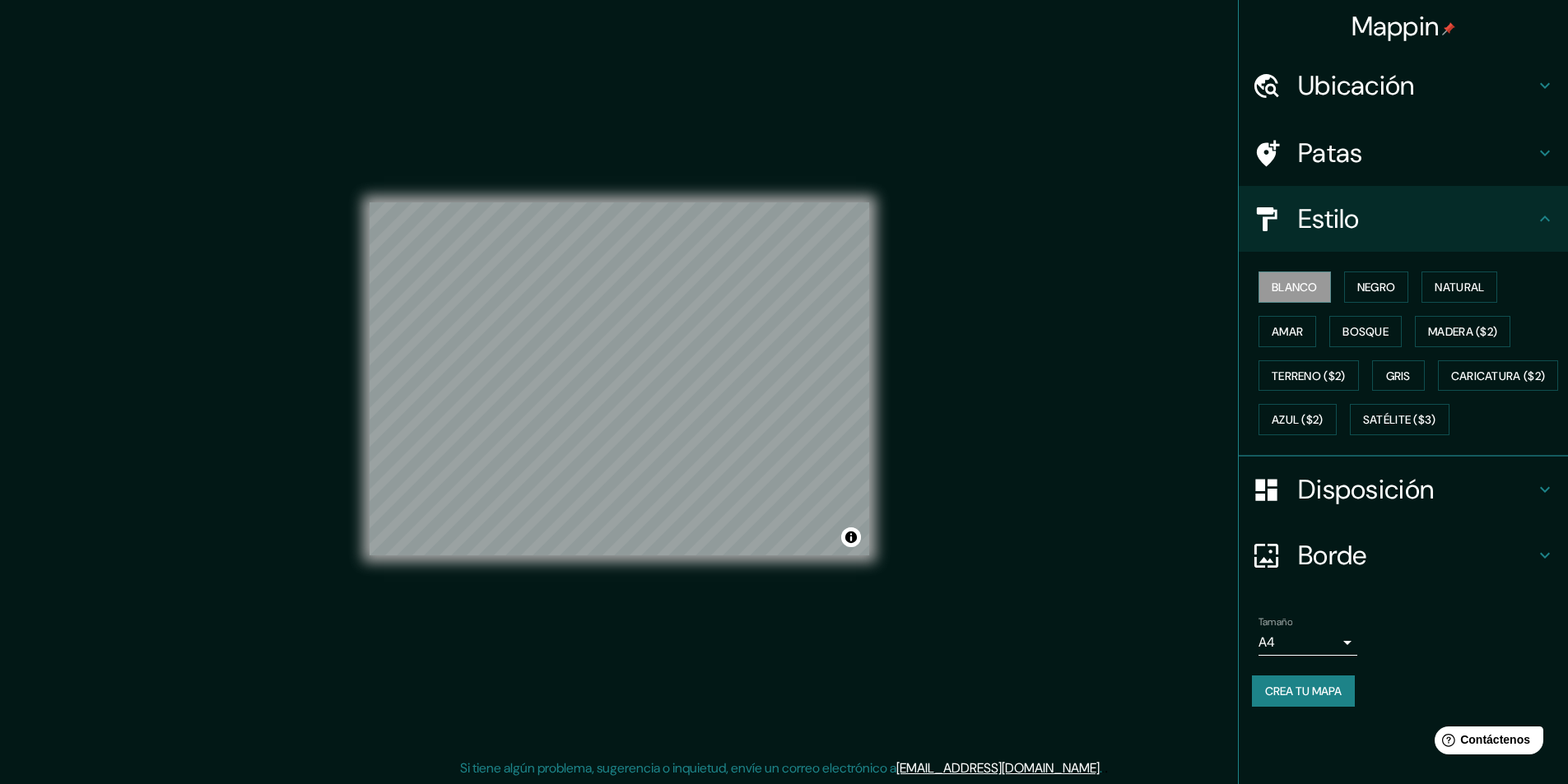
click at [1451, 214] on h4 "Estilo" at bounding box center [1416, 219] width 237 height 33
